Goal: Task Accomplishment & Management: Manage account settings

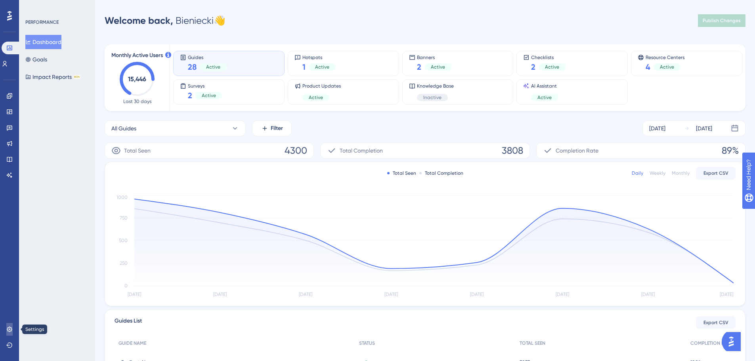
click at [13, 328] on link at bounding box center [9, 329] width 6 height 13
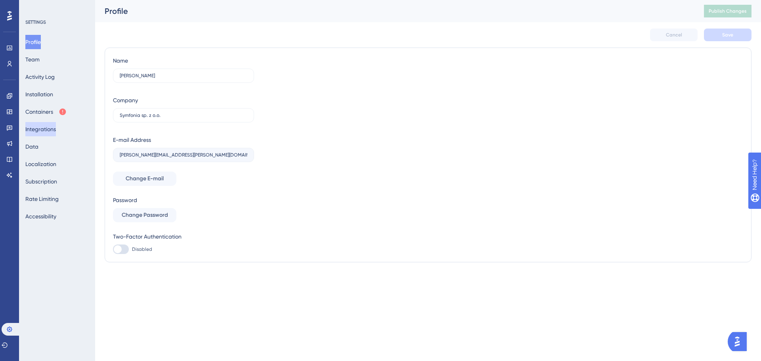
click at [41, 131] on button "Integrations" at bounding box center [40, 129] width 31 height 14
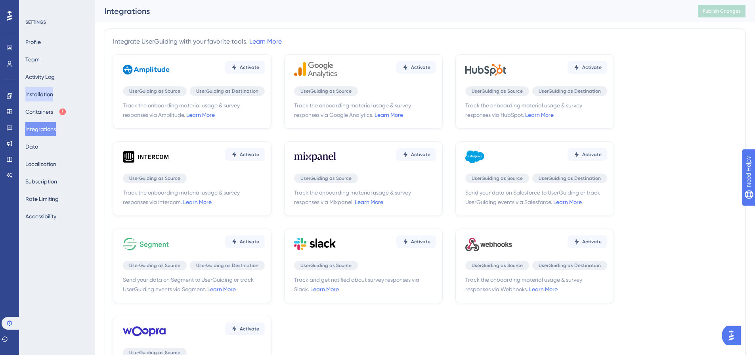
click at [47, 90] on button "Installation" at bounding box center [39, 94] width 28 height 14
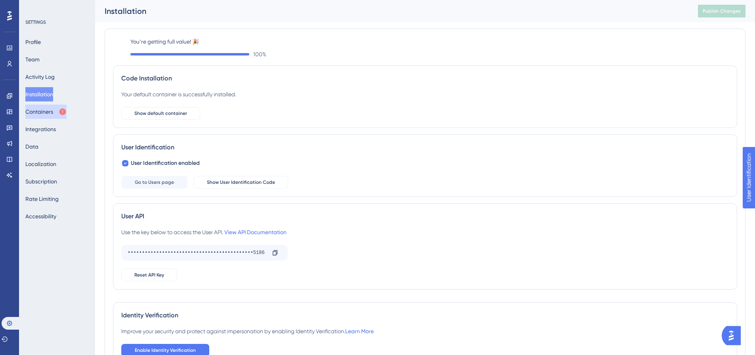
click at [43, 113] on button "Containers" at bounding box center [45, 112] width 41 height 14
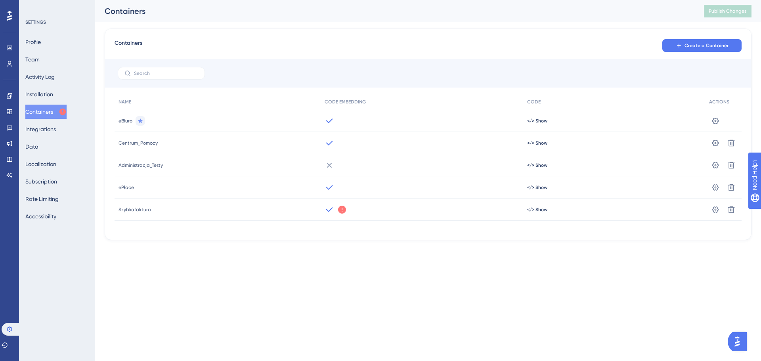
click at [351, 211] on div "We could not detect any activity from this Container Code for a while. Make sur…" at bounding box center [422, 210] width 203 height 22
click at [537, 209] on span "</> Show" at bounding box center [537, 209] width 20 height 6
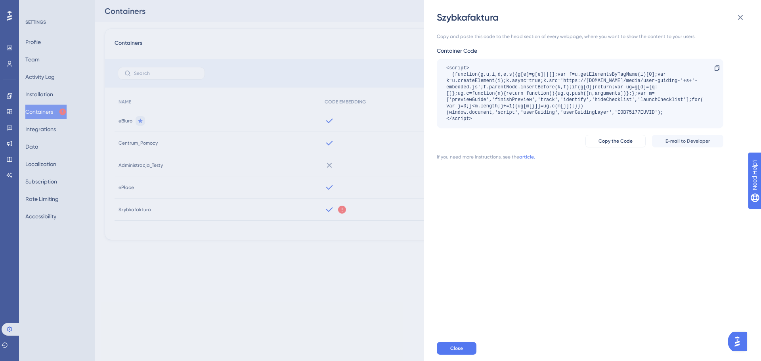
click at [641, 110] on div "<script> (function(g,u,i,d,e,s){g[e]=g[e]||[];var f=u.getElementsByTagName(i)[0…" at bounding box center [576, 93] width 260 height 57
copy div "EOB75177EUVID"
click at [17, 107] on div "Szybkafaktura Copy and paste this code to the head section of every webpage, wh…" at bounding box center [380, 180] width 761 height 361
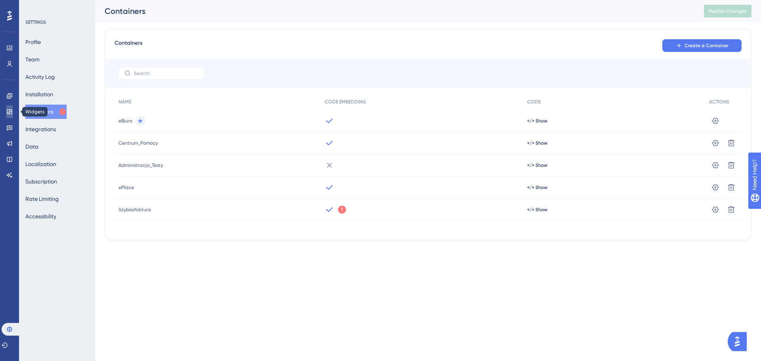
click at [10, 112] on icon at bounding box center [9, 112] width 6 height 6
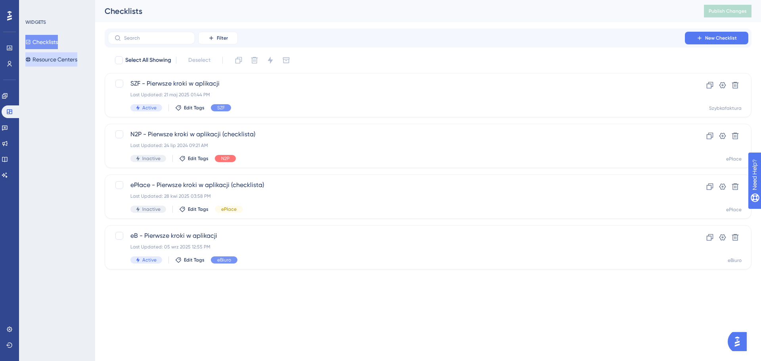
click at [50, 61] on button "Resource Centers" at bounding box center [51, 59] width 52 height 14
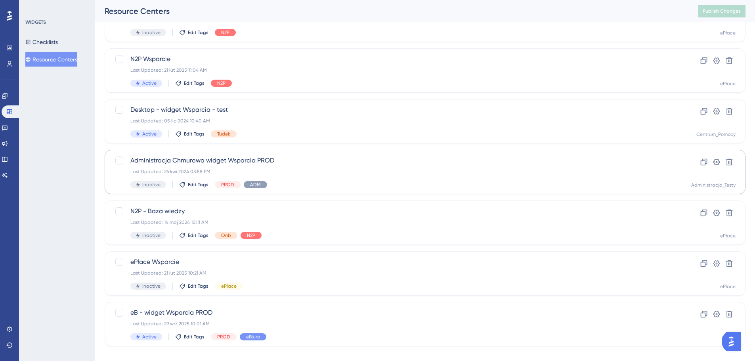
scroll to position [137, 0]
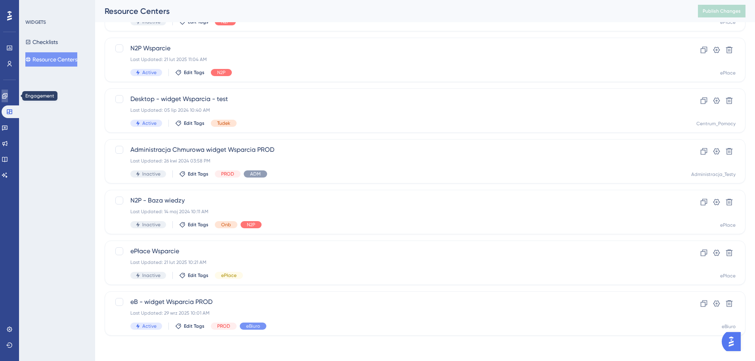
click at [7, 97] on icon at bounding box center [4, 95] width 5 height 5
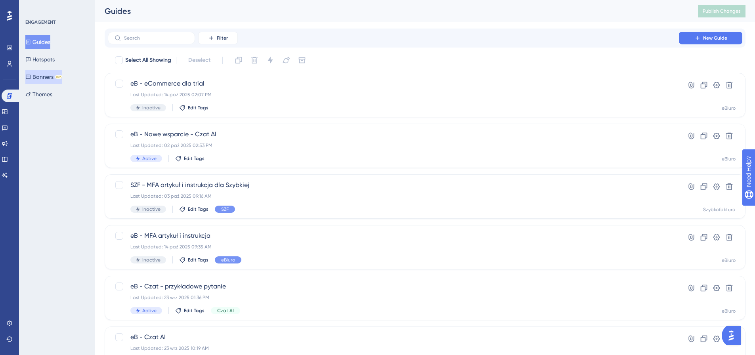
click at [50, 78] on button "Banners BETA" at bounding box center [43, 77] width 37 height 14
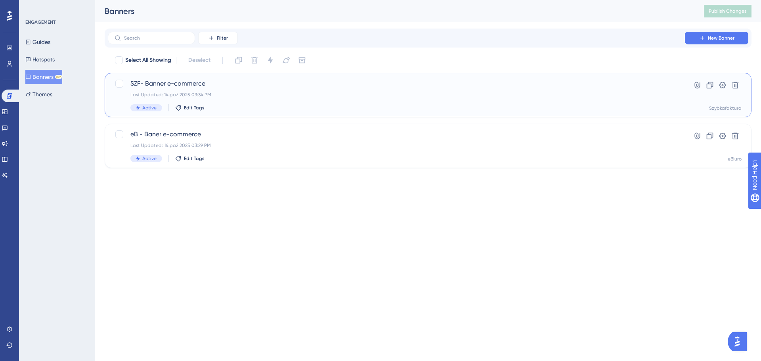
click at [262, 85] on span "SZF- Banner e-commerce" at bounding box center [396, 84] width 532 height 10
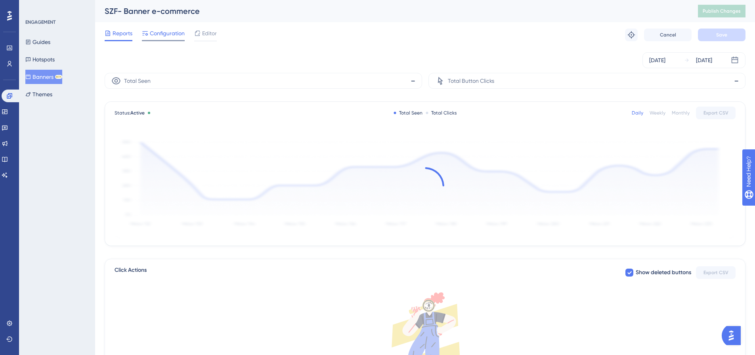
click at [171, 31] on span "Configuration" at bounding box center [167, 34] width 35 height 10
